Goal: Information Seeking & Learning: Compare options

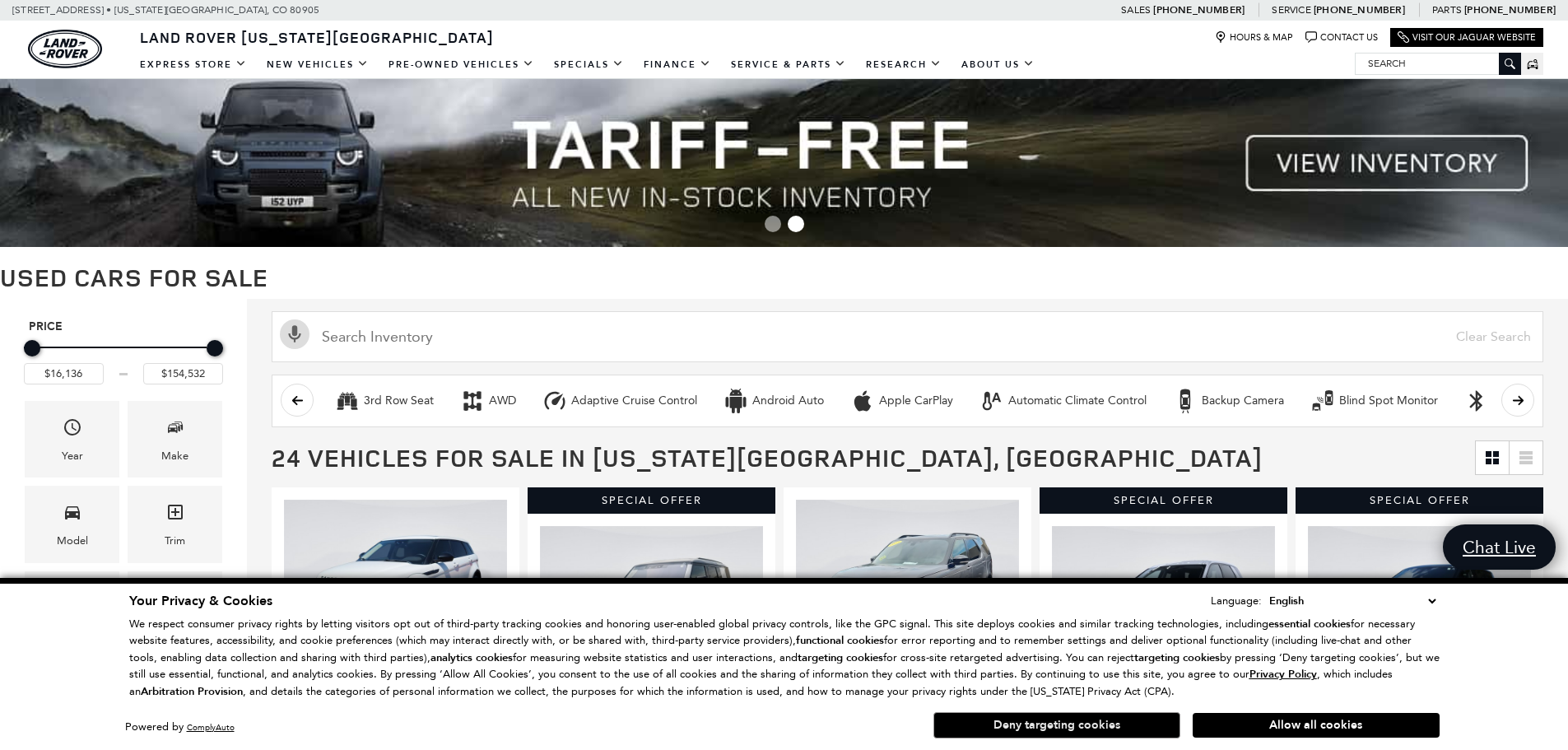
click at [1060, 725] on button "Deny targeting cookies" at bounding box center [1057, 725] width 247 height 27
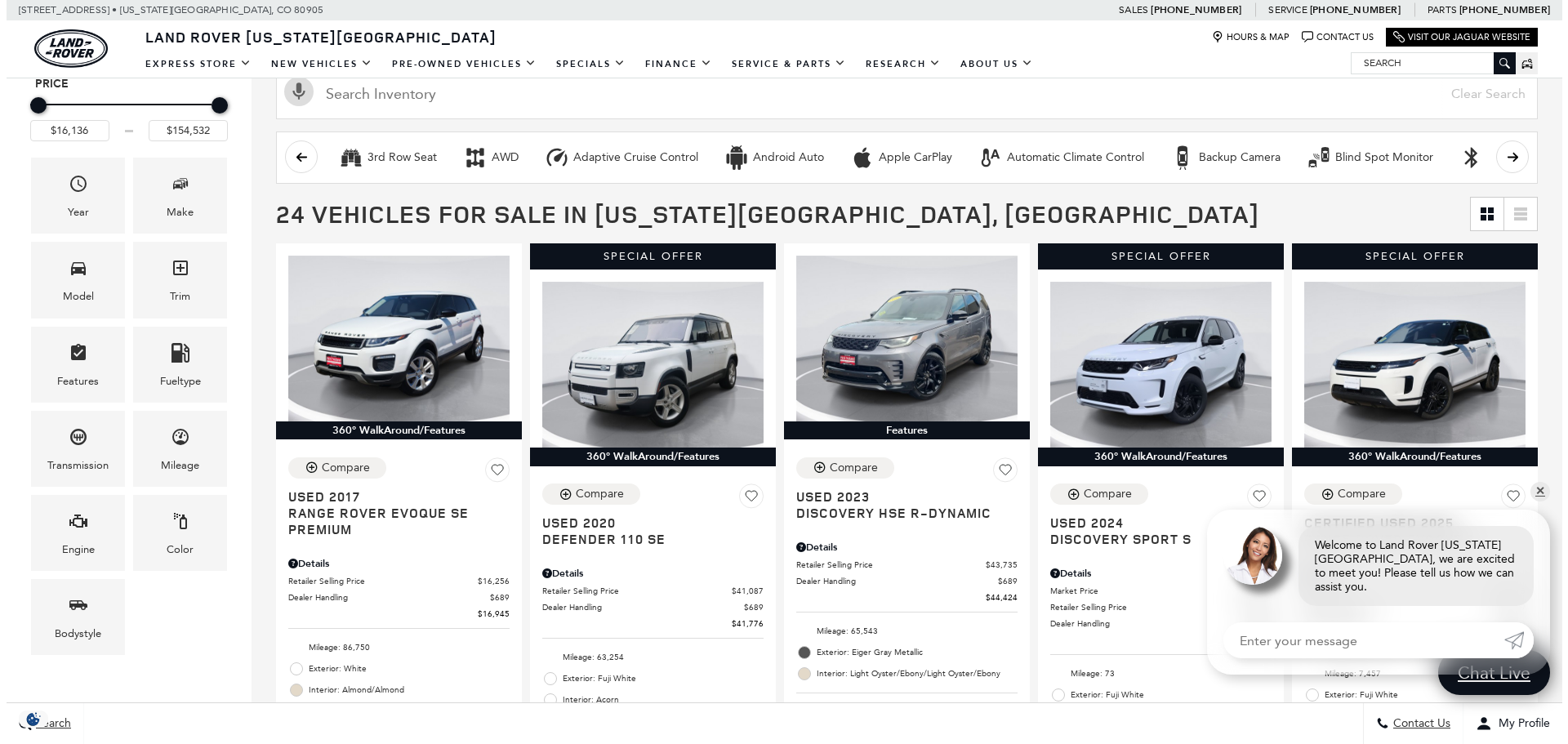
scroll to position [245, 0]
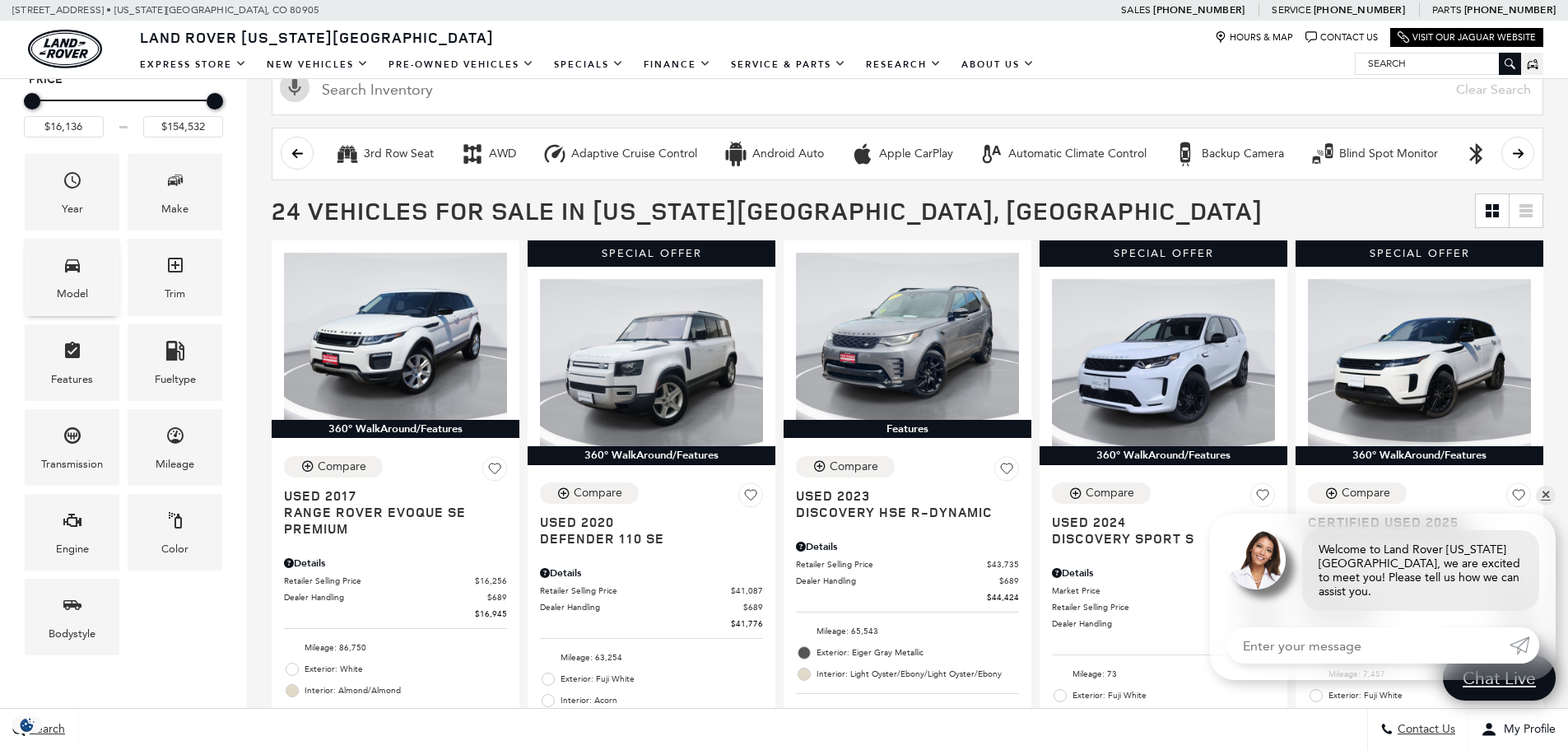
click at [67, 275] on icon "Model" at bounding box center [72, 266] width 20 height 20
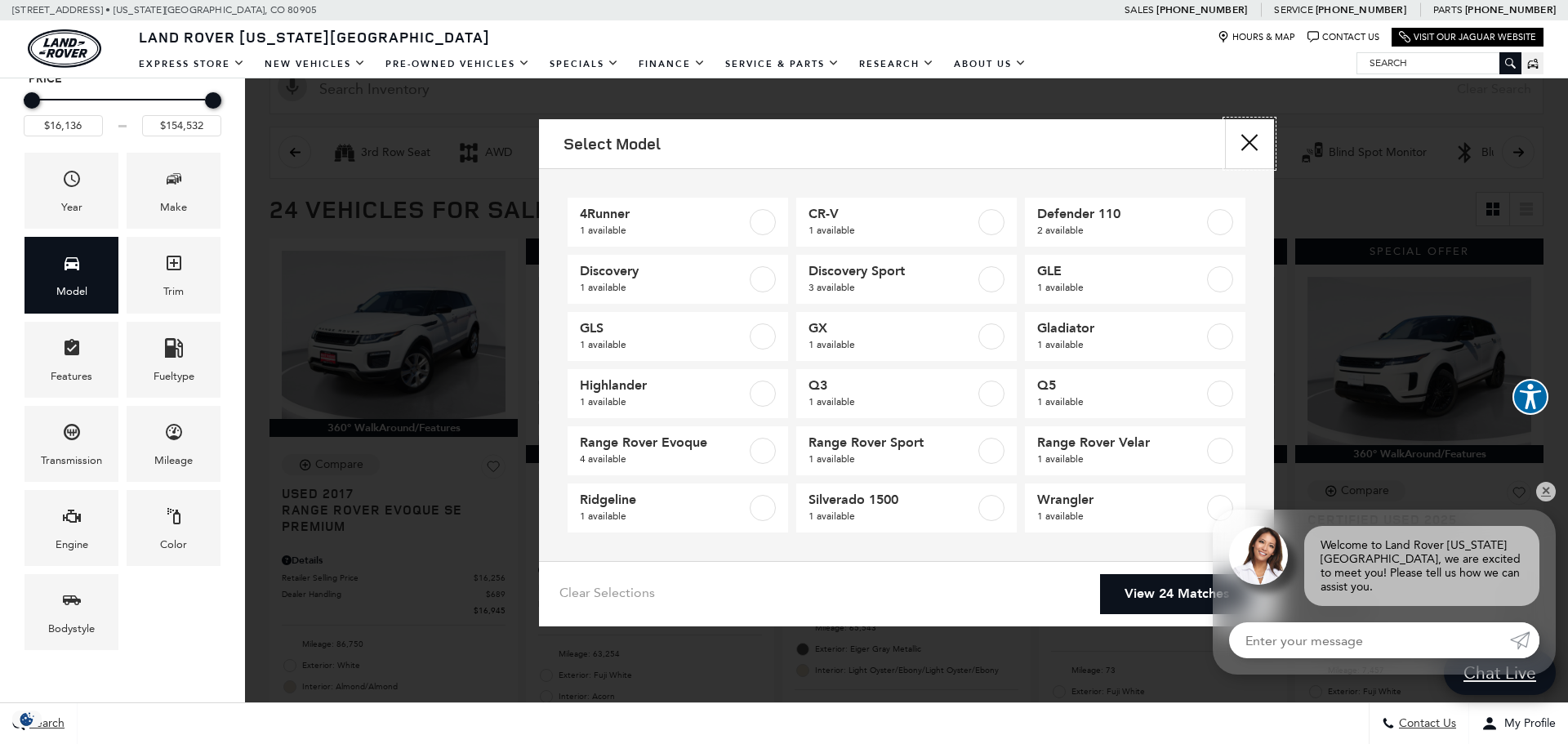
click at [1239, 143] on button "Close" at bounding box center [1249, 144] width 49 height 49
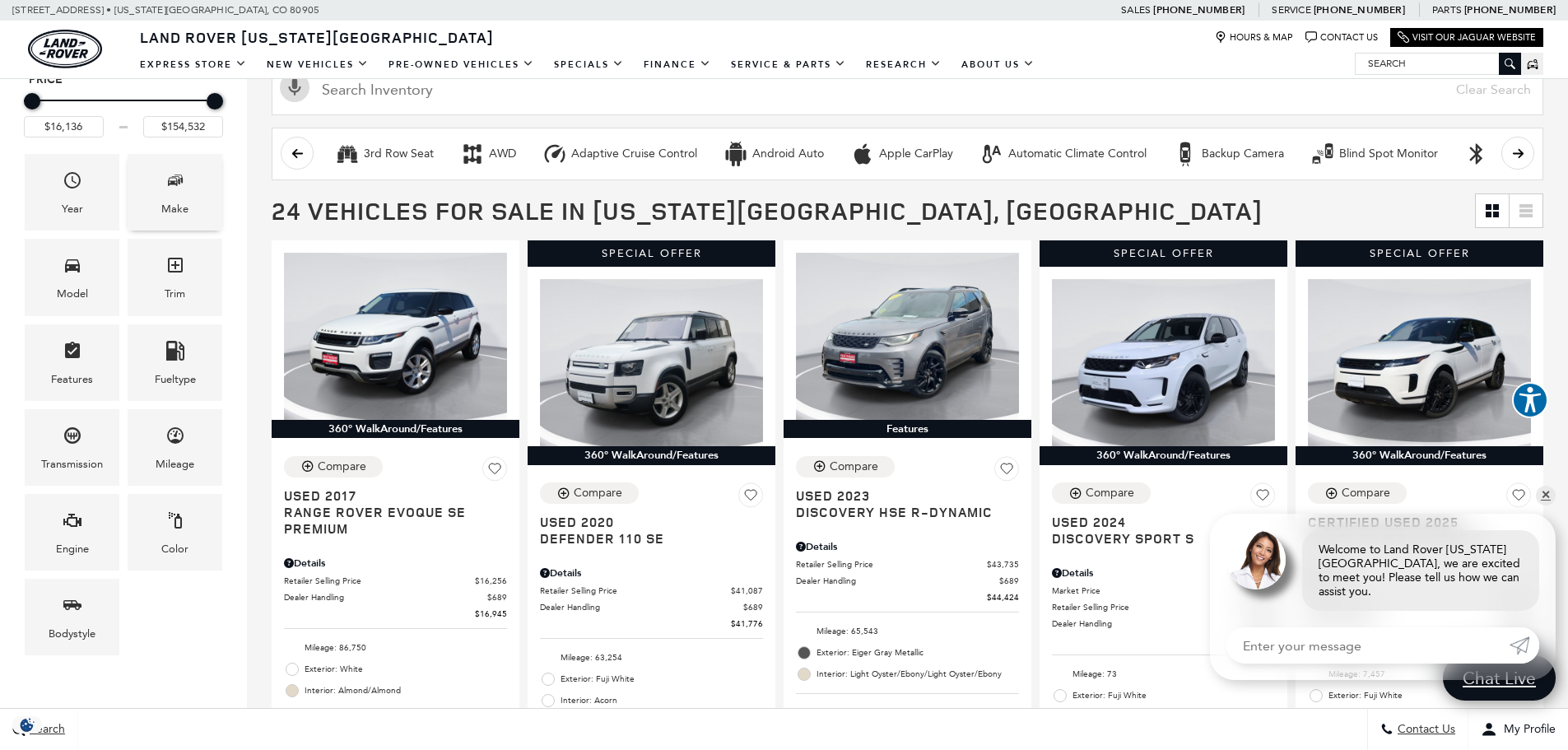
click at [168, 179] on icon "Make" at bounding box center [176, 180] width 20 height 20
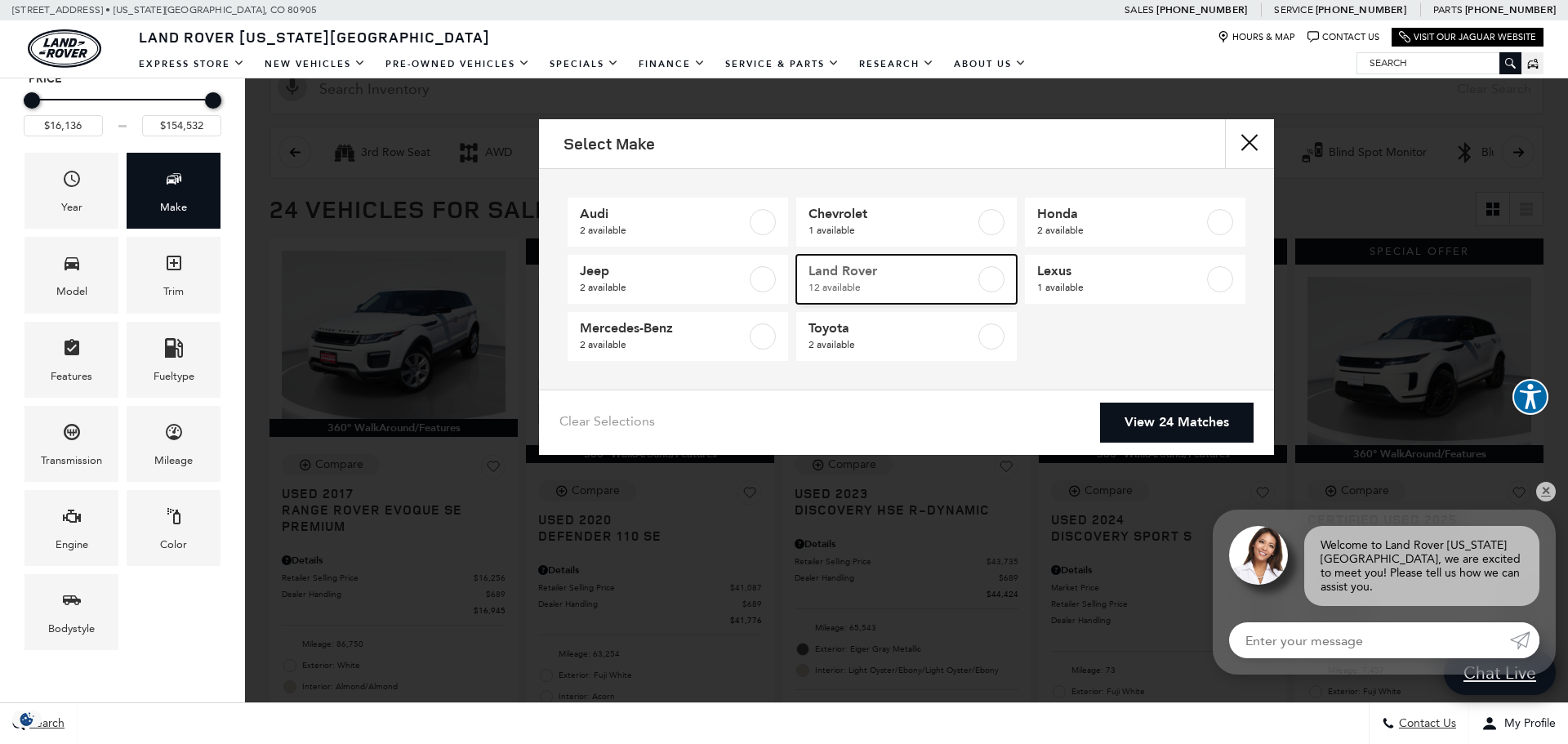
click at [992, 278] on label at bounding box center [991, 279] width 26 height 26
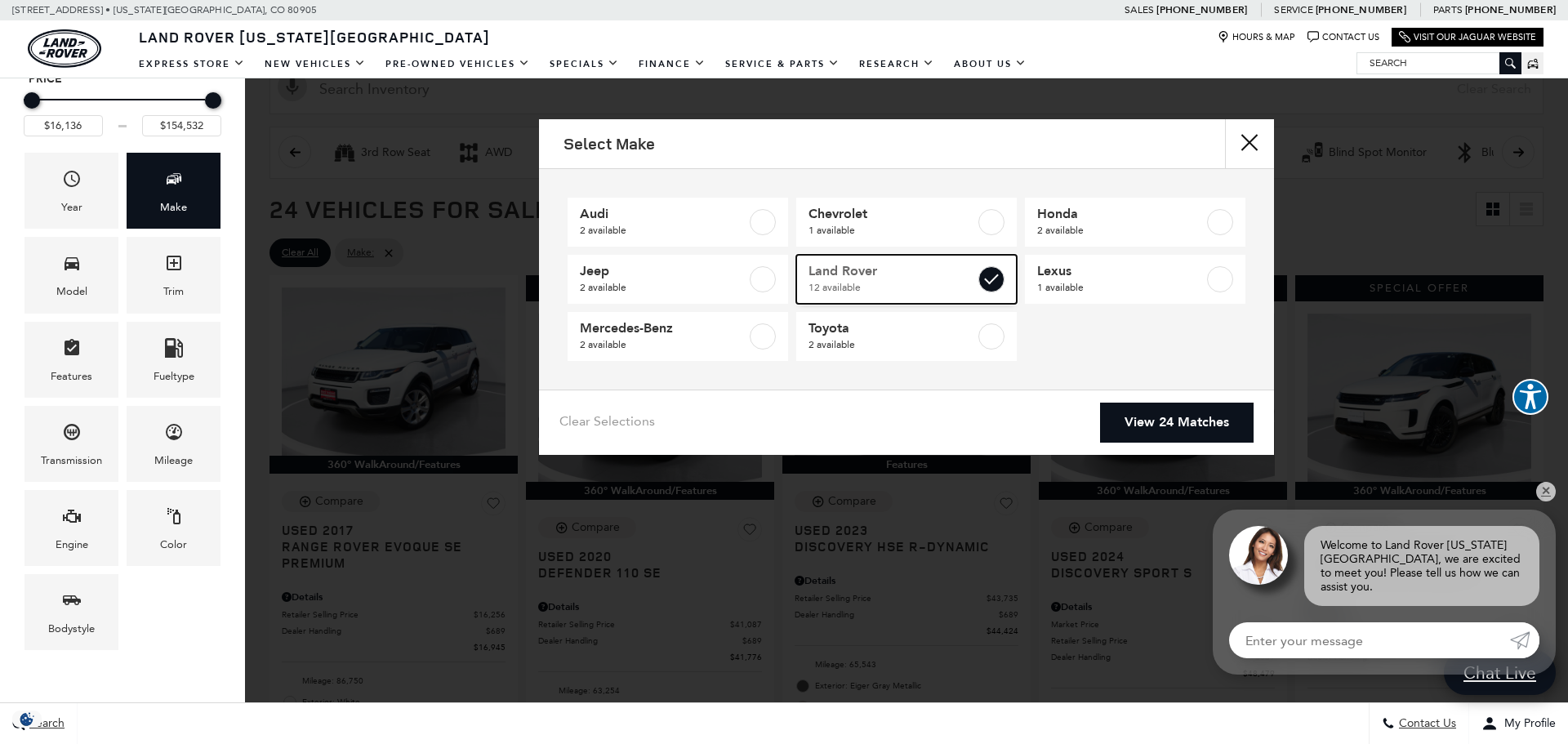
type input "$16,945"
checkbox input "true"
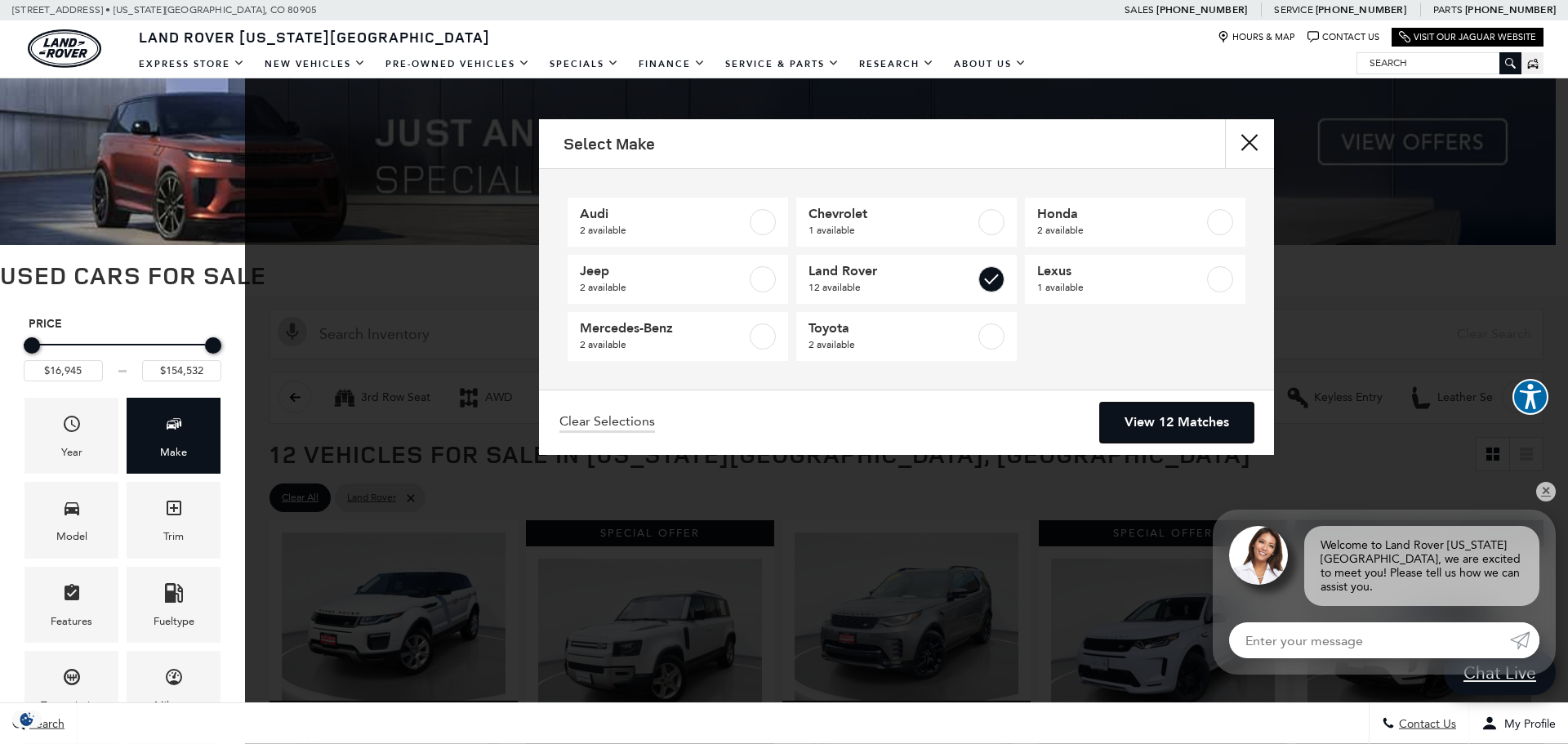
click at [1152, 428] on link "View 12 Matches" at bounding box center [1177, 422] width 153 height 40
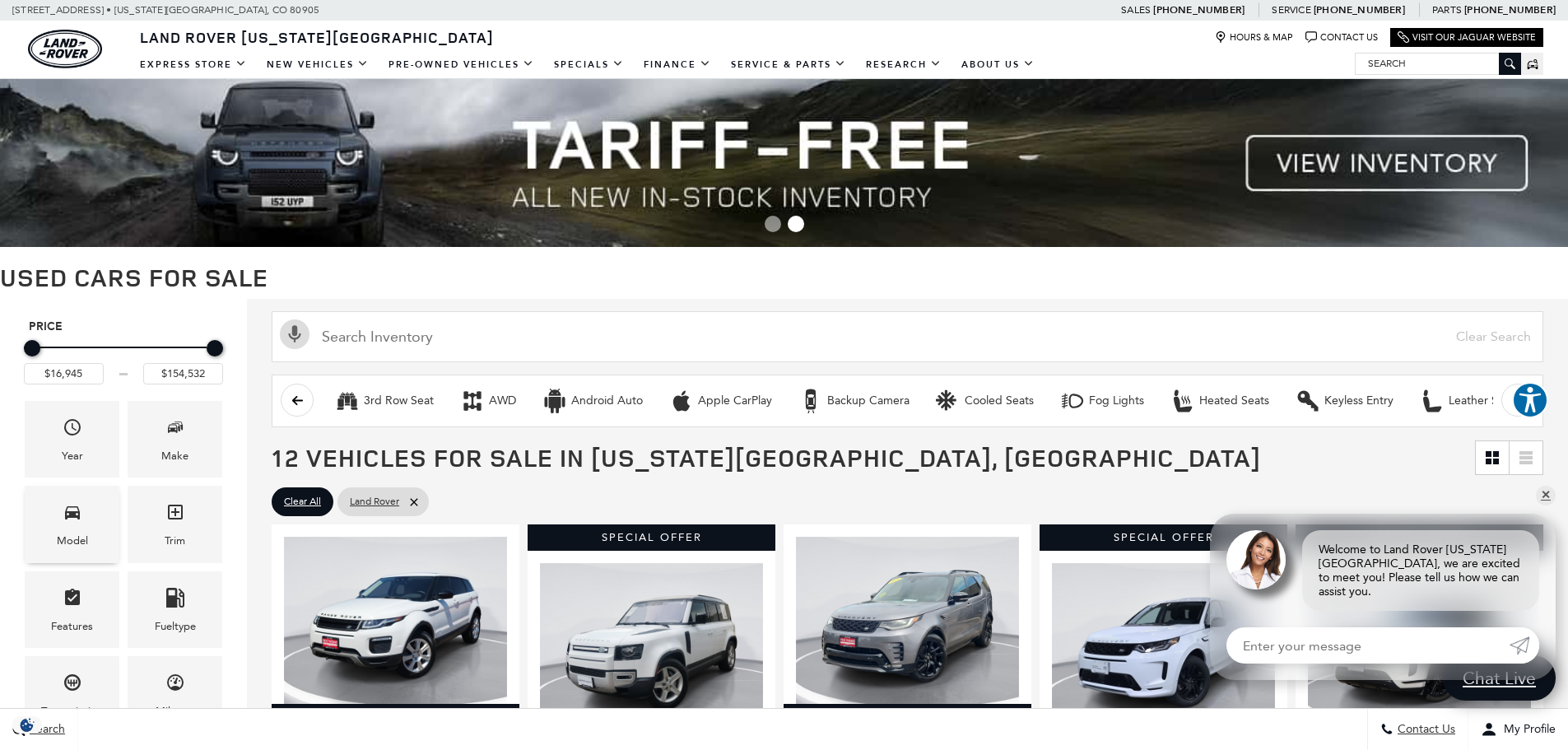
click at [68, 537] on div "Model" at bounding box center [72, 541] width 31 height 18
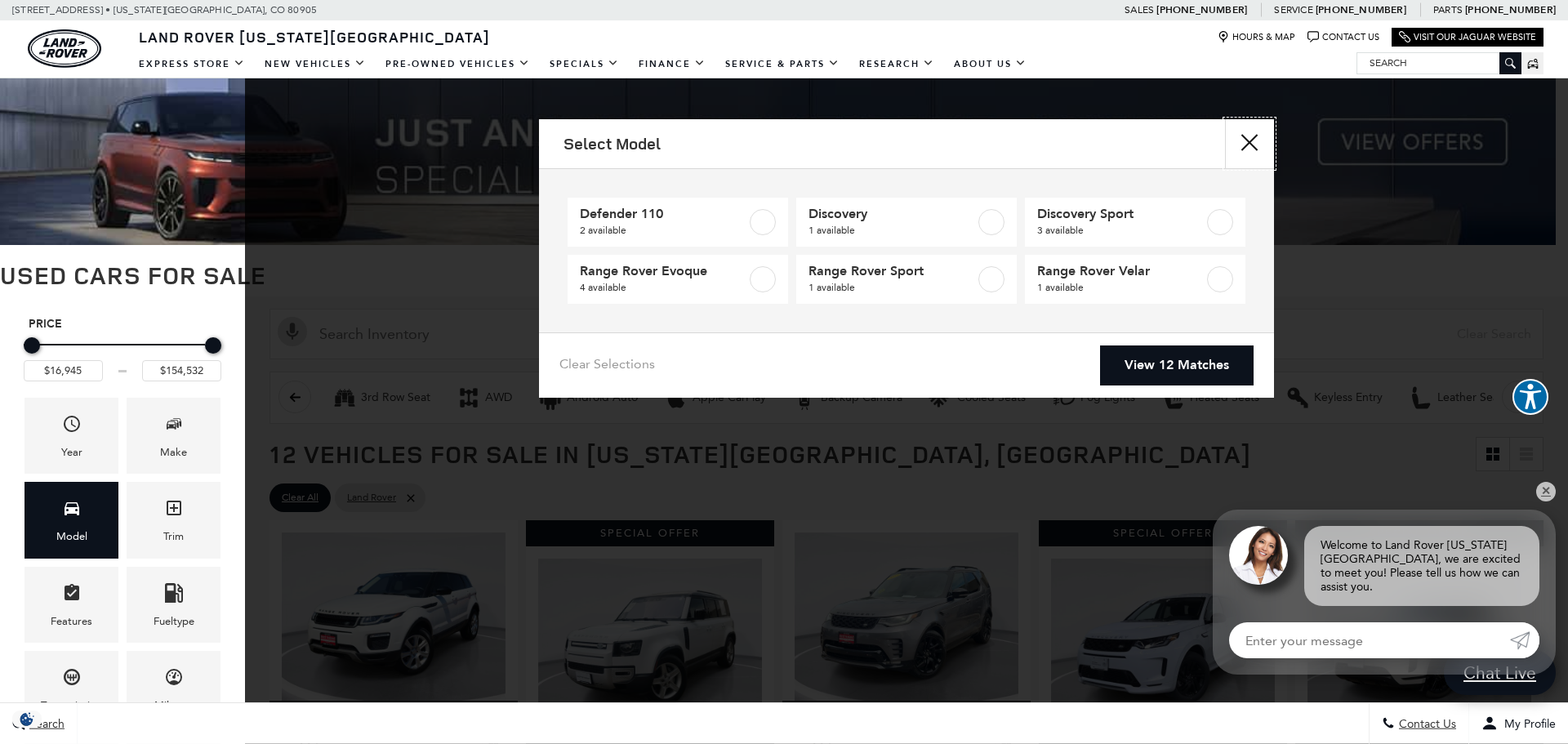
click at [1254, 144] on button "Close" at bounding box center [1249, 144] width 49 height 49
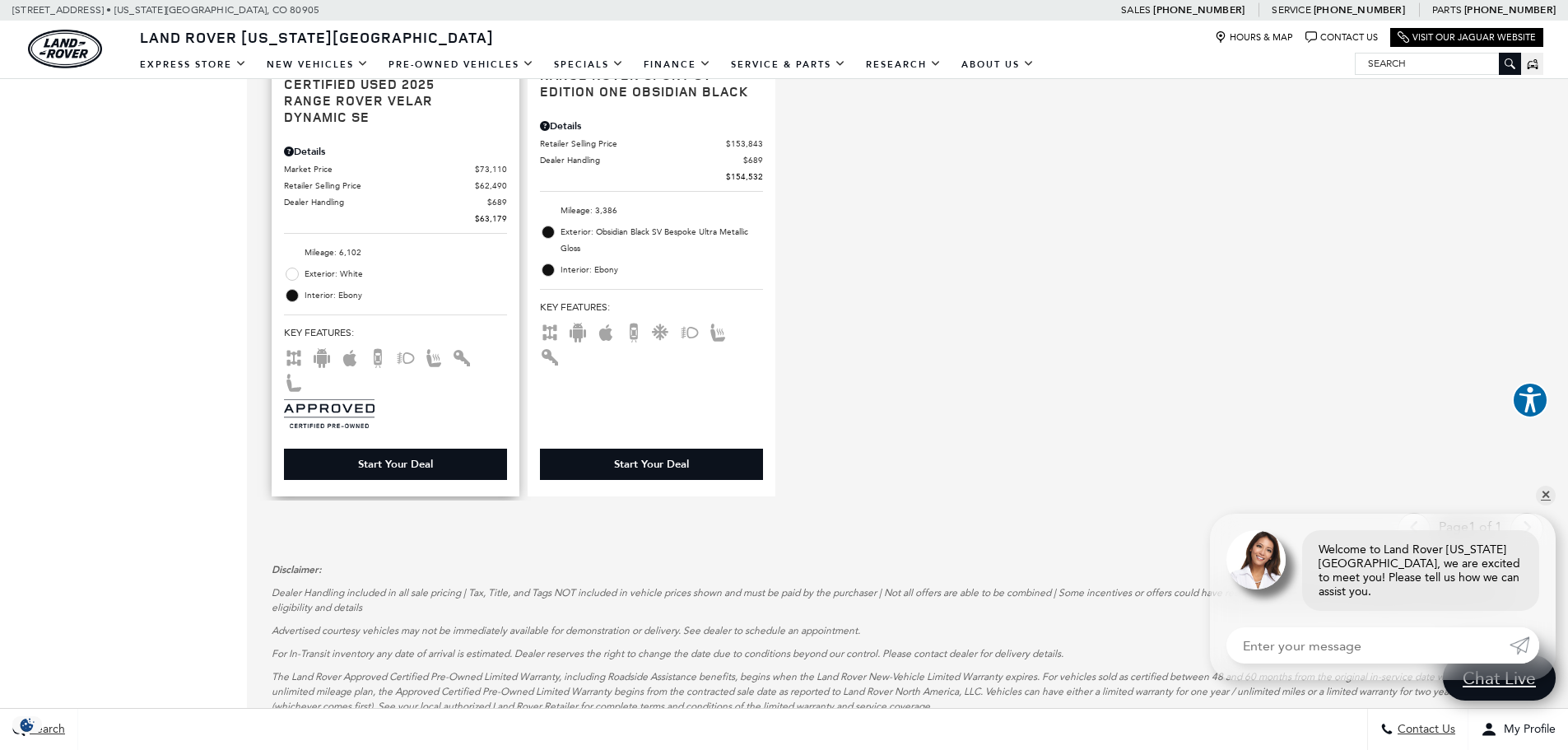
scroll to position [2142, 0]
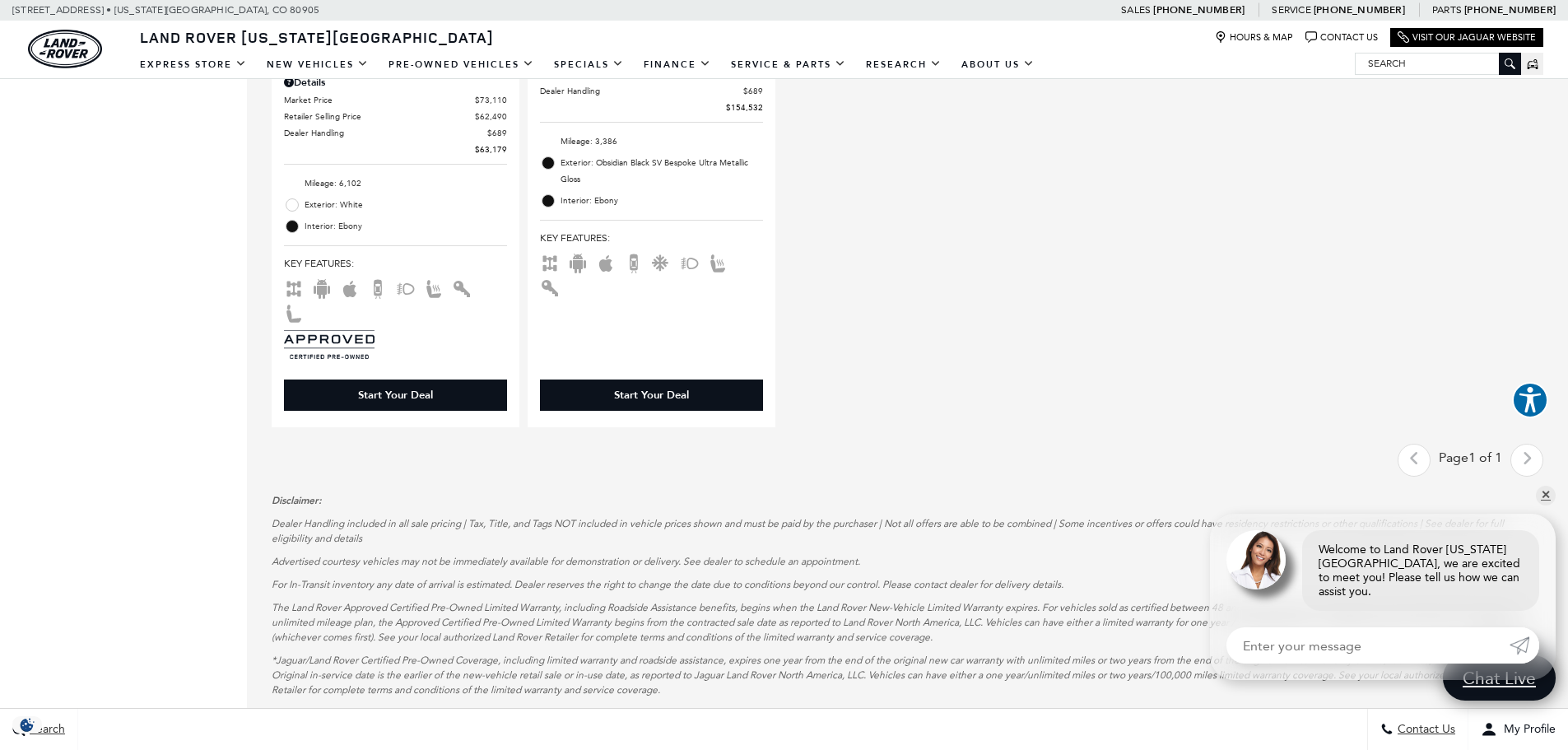
click at [1426, 444] on div "Last - Page Page 1 of 1 Next - Page" at bounding box center [1470, 461] width 146 height 33
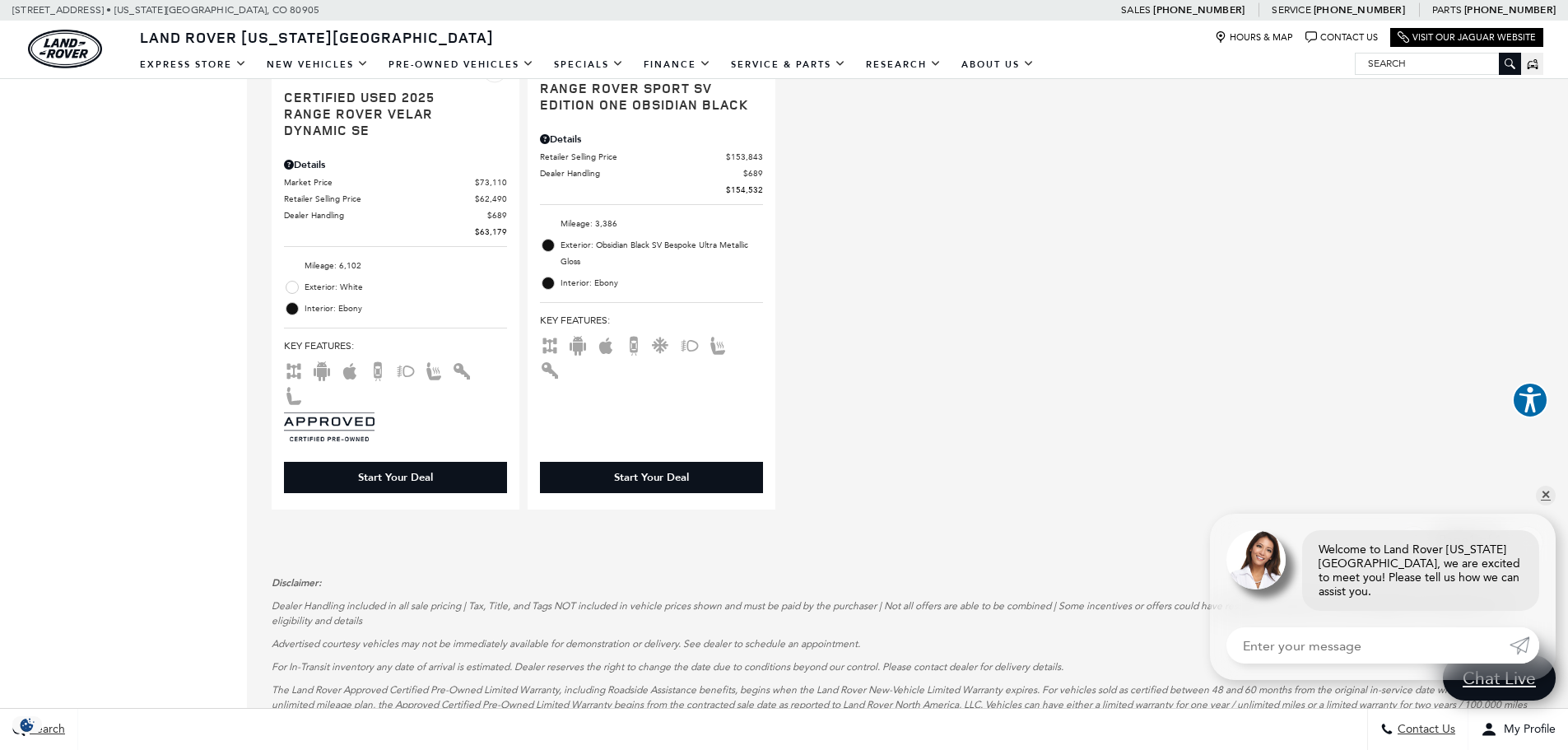
click at [1543, 527] on div "Last - Page Page 1 of 1 Next - Page" at bounding box center [1470, 543] width 146 height 33
click at [1542, 505] on link "✕" at bounding box center [1546, 496] width 20 height 20
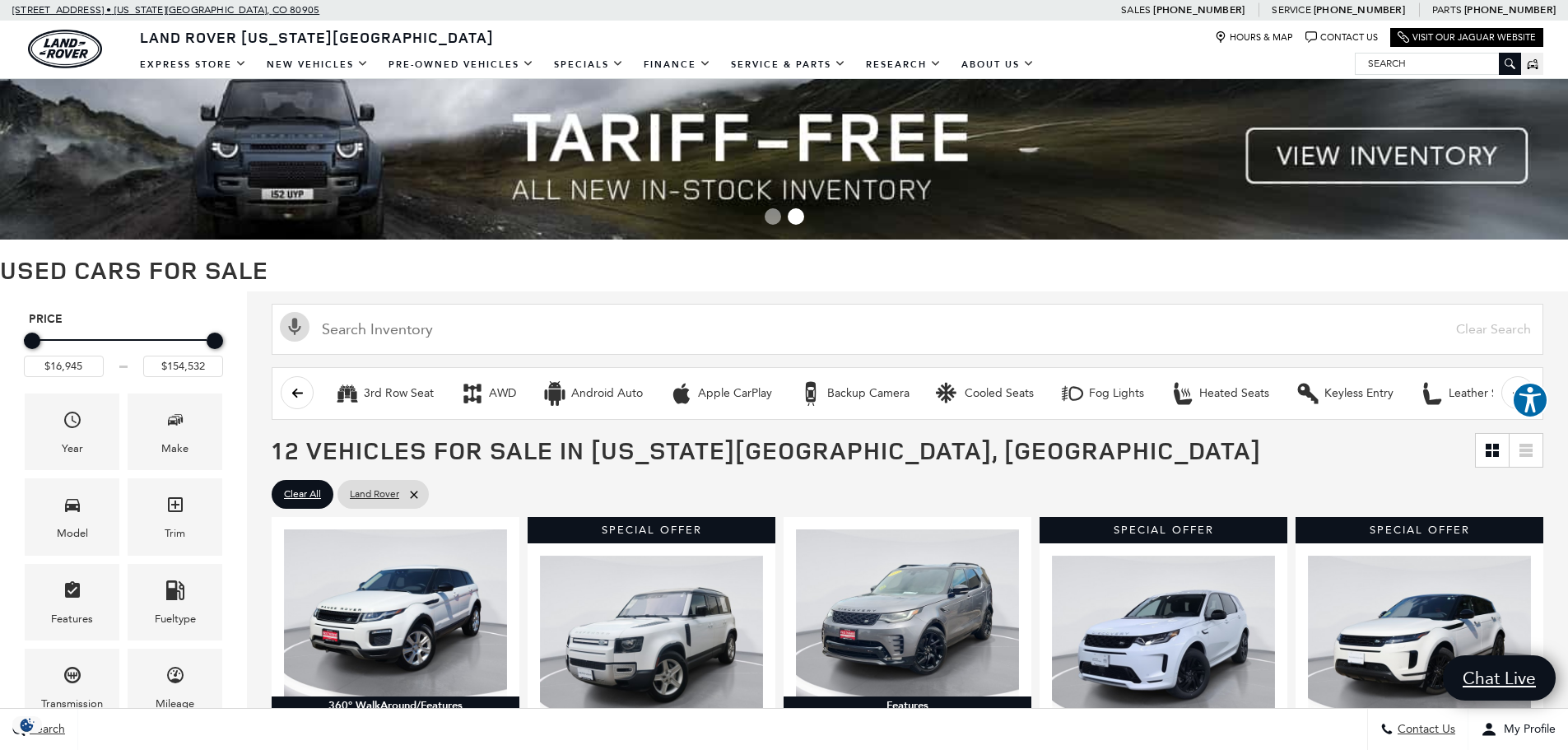
scroll to position [0, 0]
